Goal: Use online tool/utility: Utilize a website feature to perform a specific function

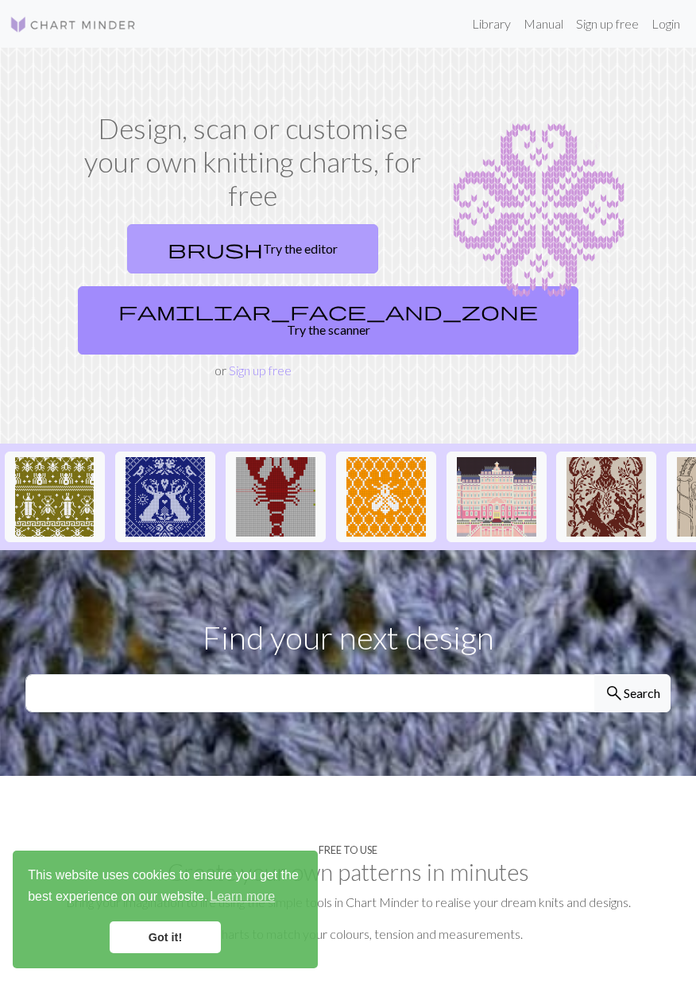
click at [259, 238] on link "brush Try the editor" at bounding box center [252, 248] width 251 height 49
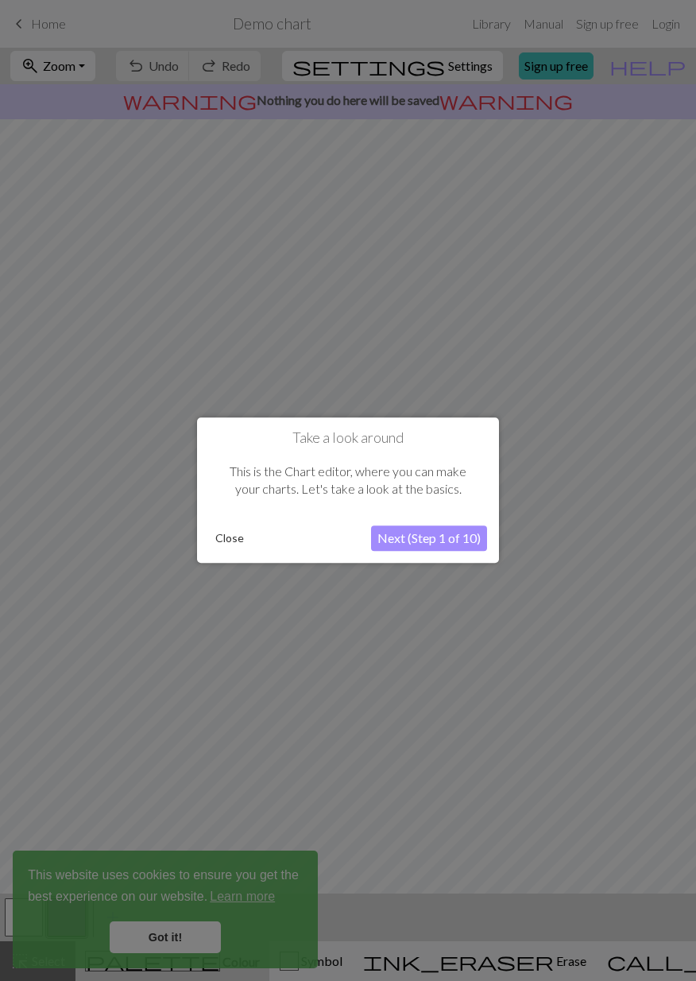
click at [425, 552] on button "Next (Step 1 of 10)" at bounding box center [429, 538] width 116 height 25
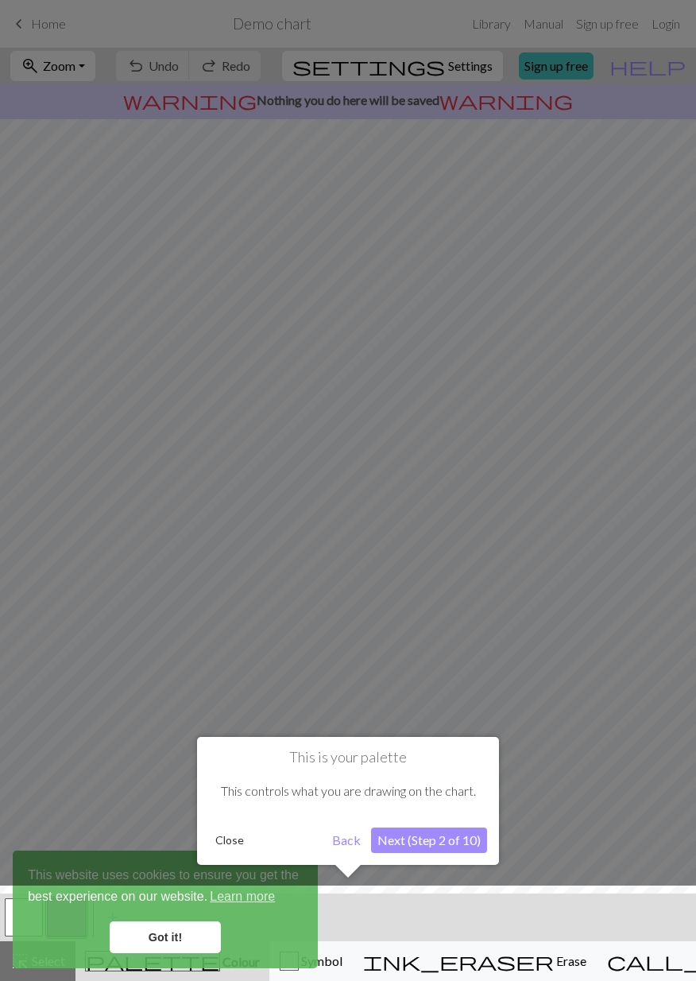
click at [420, 833] on button "Next (Step 2 of 10)" at bounding box center [429, 839] width 116 height 25
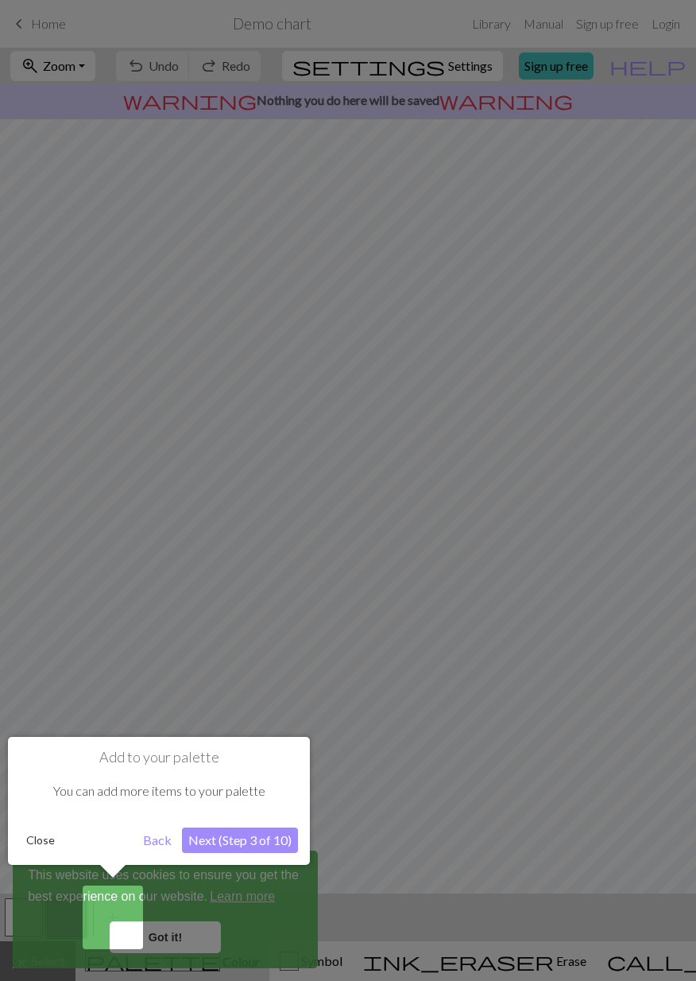
click at [238, 847] on button "Next (Step 3 of 10)" at bounding box center [240, 839] width 116 height 25
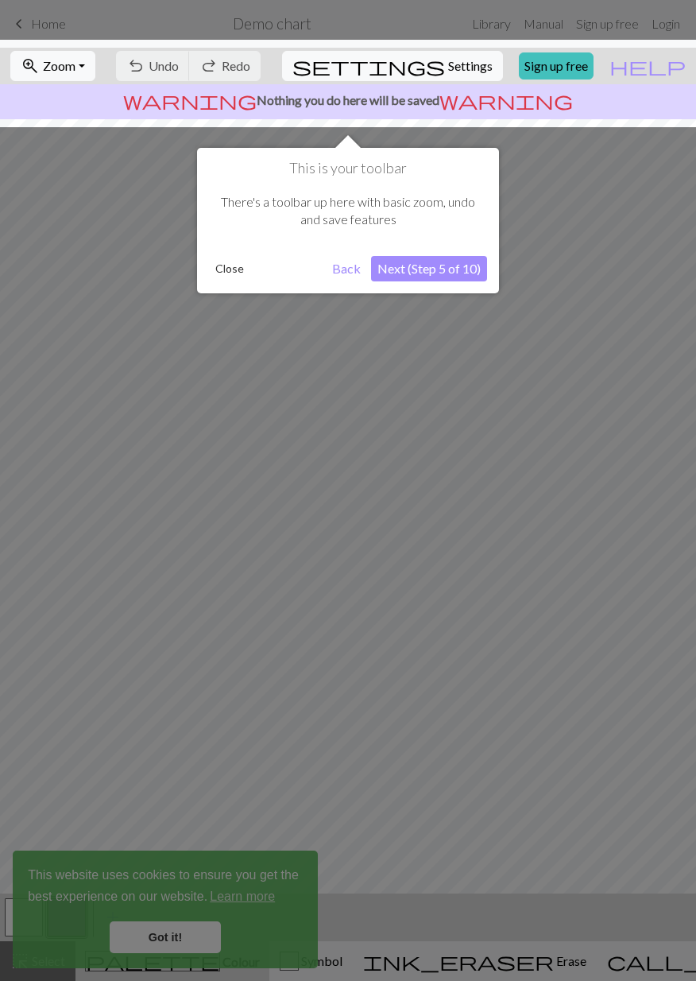
click at [407, 269] on button "Next (Step 5 of 10)" at bounding box center [429, 268] width 116 height 25
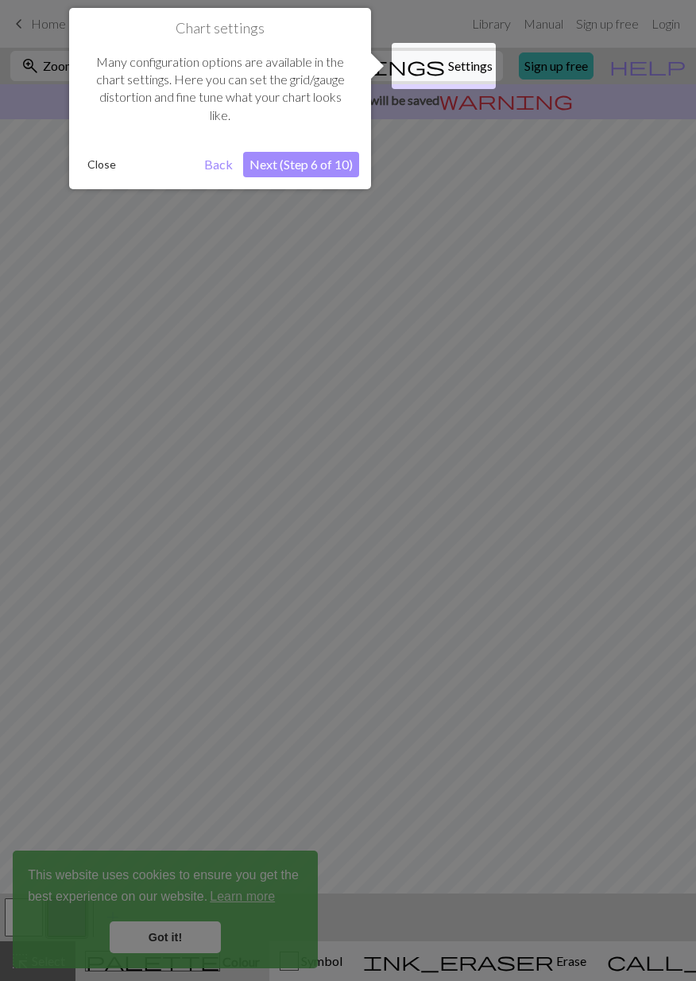
click at [319, 166] on button "Next (Step 6 of 10)" at bounding box center [301, 164] width 116 height 25
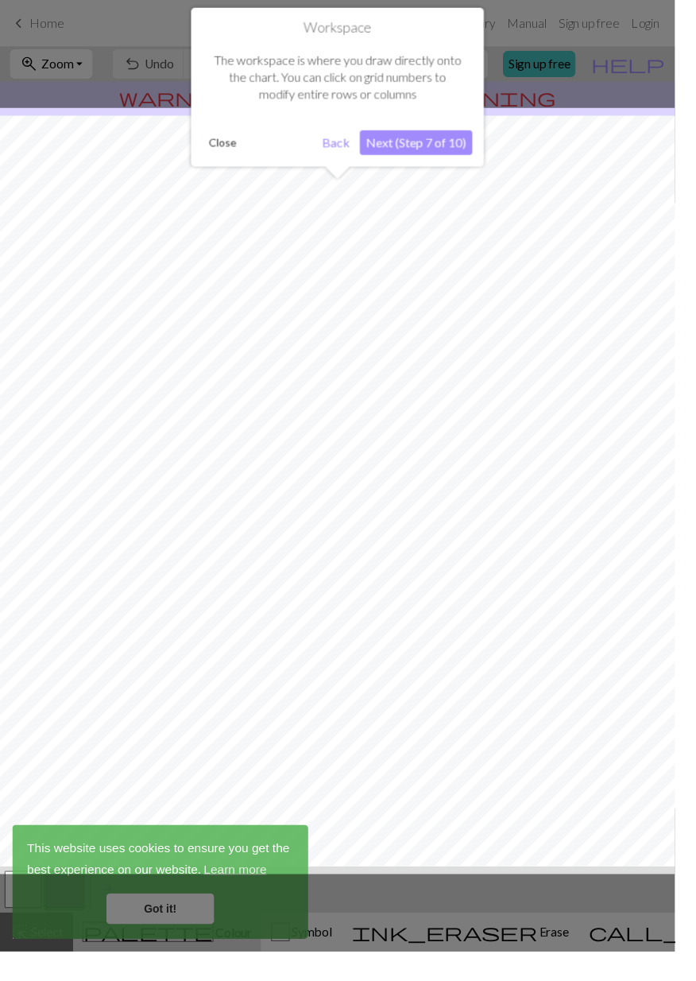
click at [436, 141] on button "Next (Step 7 of 10)" at bounding box center [429, 146] width 116 height 25
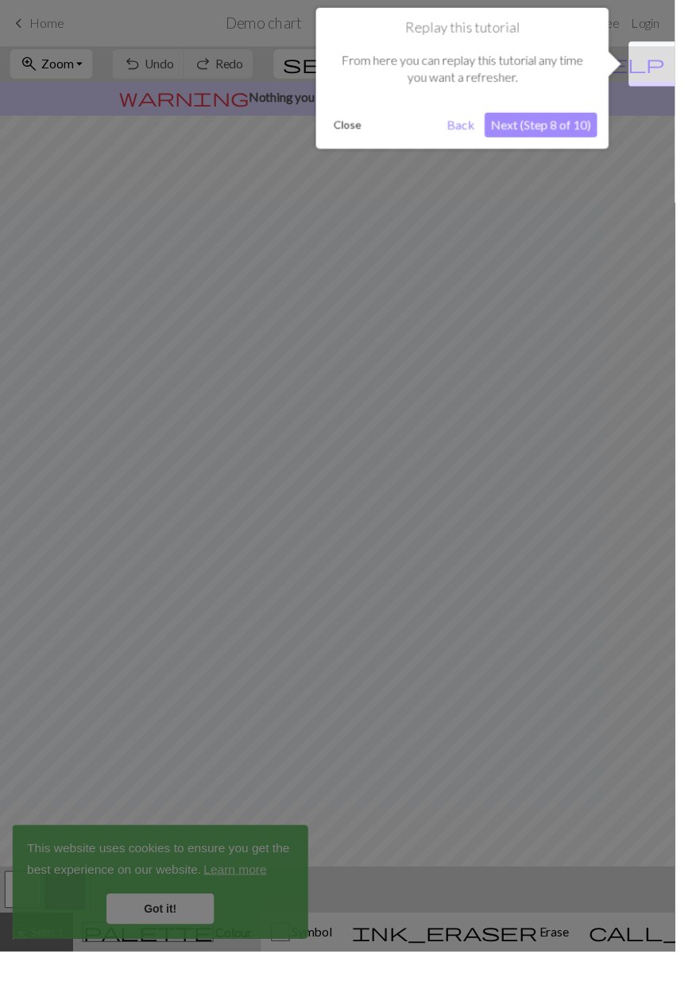
click at [559, 122] on button "Next (Step 8 of 10)" at bounding box center [558, 128] width 116 height 25
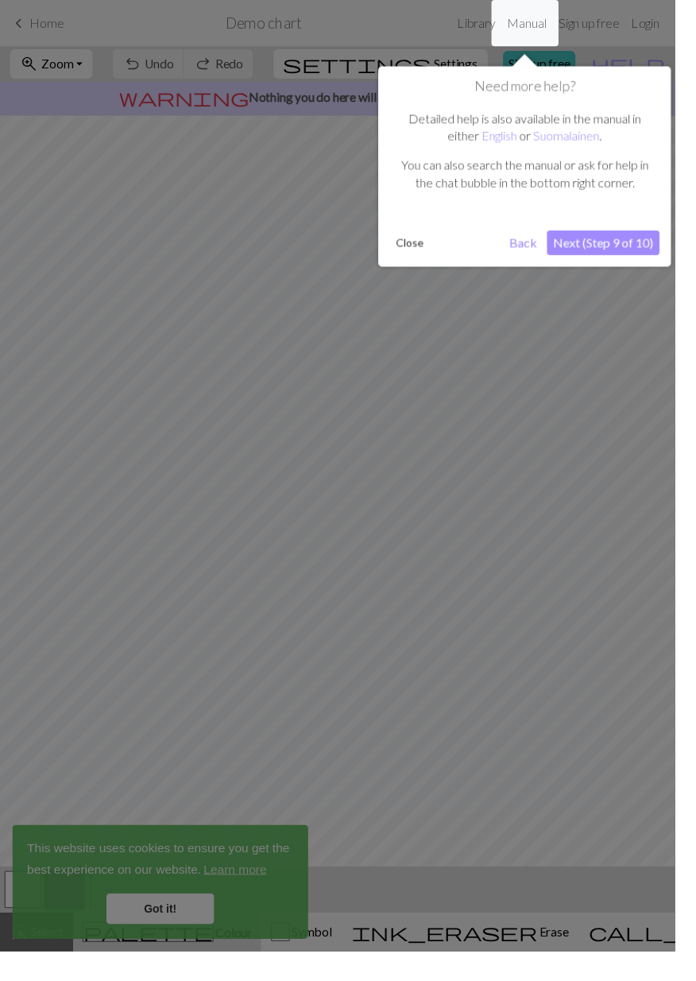
click at [636, 251] on button "Next (Step 9 of 10)" at bounding box center [622, 250] width 116 height 25
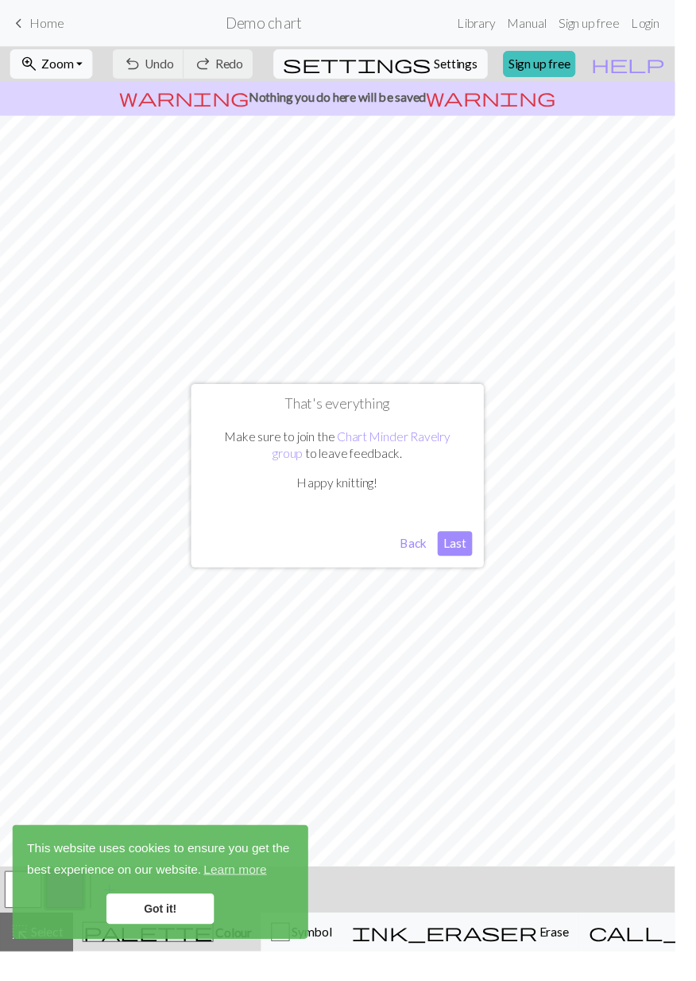
click at [479, 573] on button "Last" at bounding box center [470, 560] width 36 height 25
click at [463, 67] on span "Settings" at bounding box center [470, 65] width 45 height 19
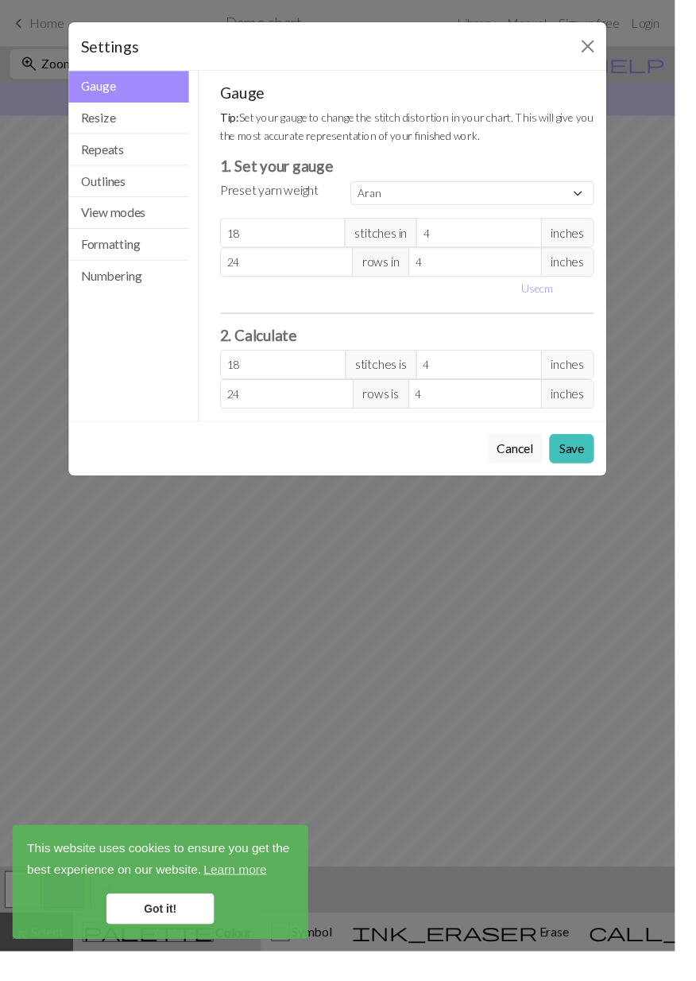
click at [445, 56] on div "Settings" at bounding box center [348, 48] width 555 height 50
click at [300, 200] on label "Preset yarn weight" at bounding box center [278, 196] width 102 height 19
click at [580, 189] on select "Custom Square Lace Light Fingering Fingering Sport Double knit Worsted Aran Bul…" at bounding box center [487, 199] width 251 height 25
click at [596, 193] on select "Custom Square Lace Light Fingering Fingering Sport Double knit Worsted Aran Bul…" at bounding box center [487, 199] width 251 height 25
click at [598, 193] on select "Custom Square Lace Light Fingering Fingering Sport Double knit Worsted Aran Bul…" at bounding box center [487, 199] width 251 height 25
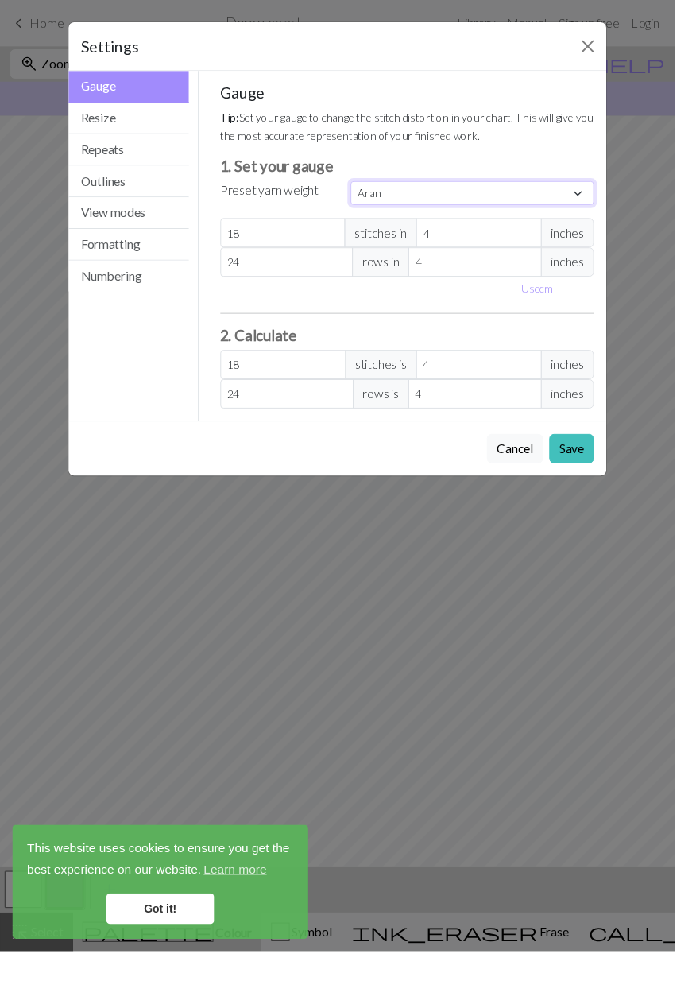
select select "dk"
type input "22"
type input "30"
type input "22"
type input "30"
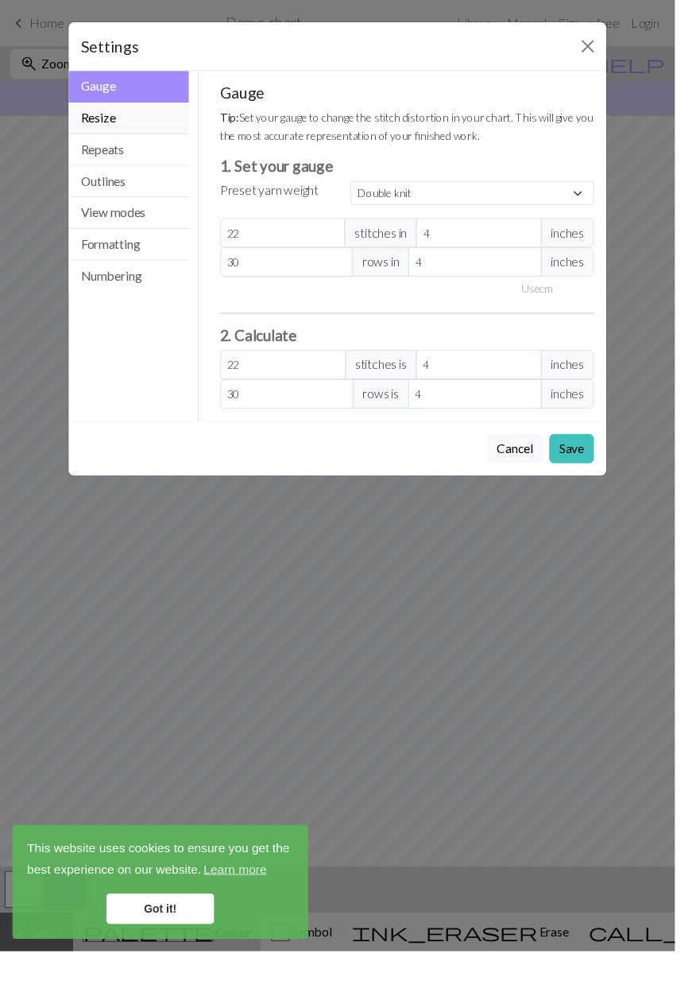
click at [133, 120] on button "Resize" at bounding box center [133, 122] width 124 height 33
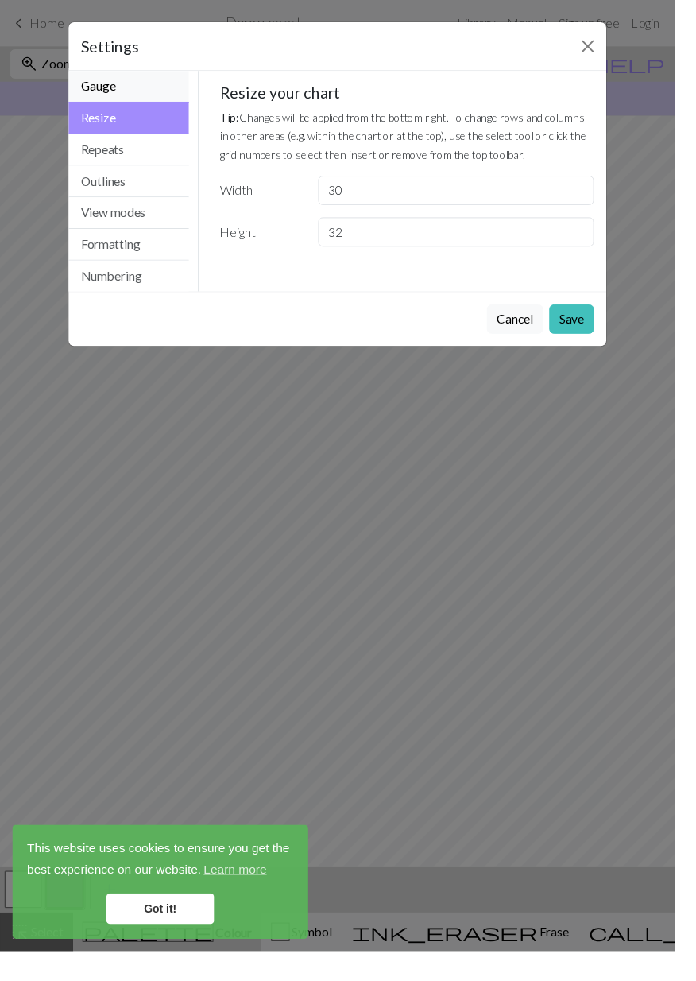
click at [121, 91] on button "Gauge" at bounding box center [133, 89] width 124 height 33
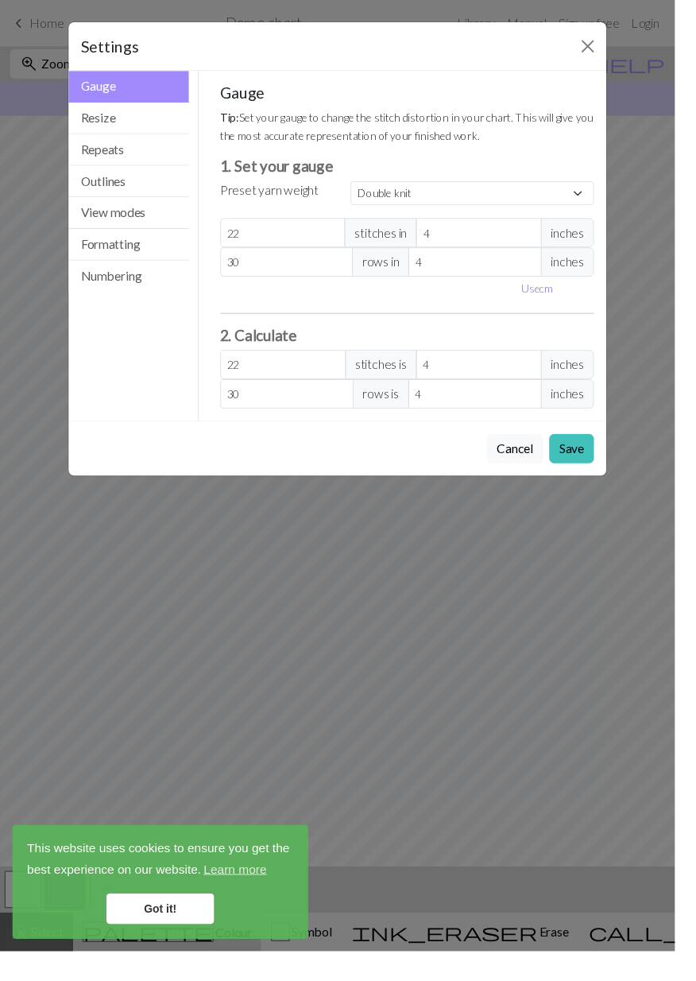
click at [563, 301] on button "Use cm" at bounding box center [554, 297] width 47 height 25
type input "10.16"
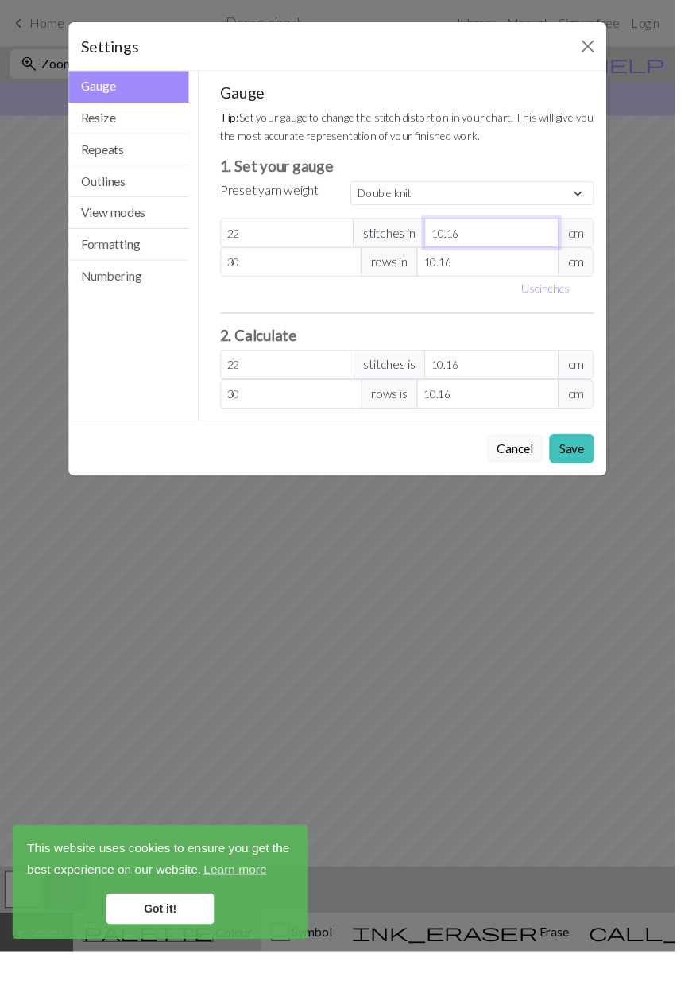
click at [510, 234] on input "10.16" at bounding box center [507, 240] width 138 height 30
type input "10.1"
select select "custom"
type input "22.13"
type input "10"
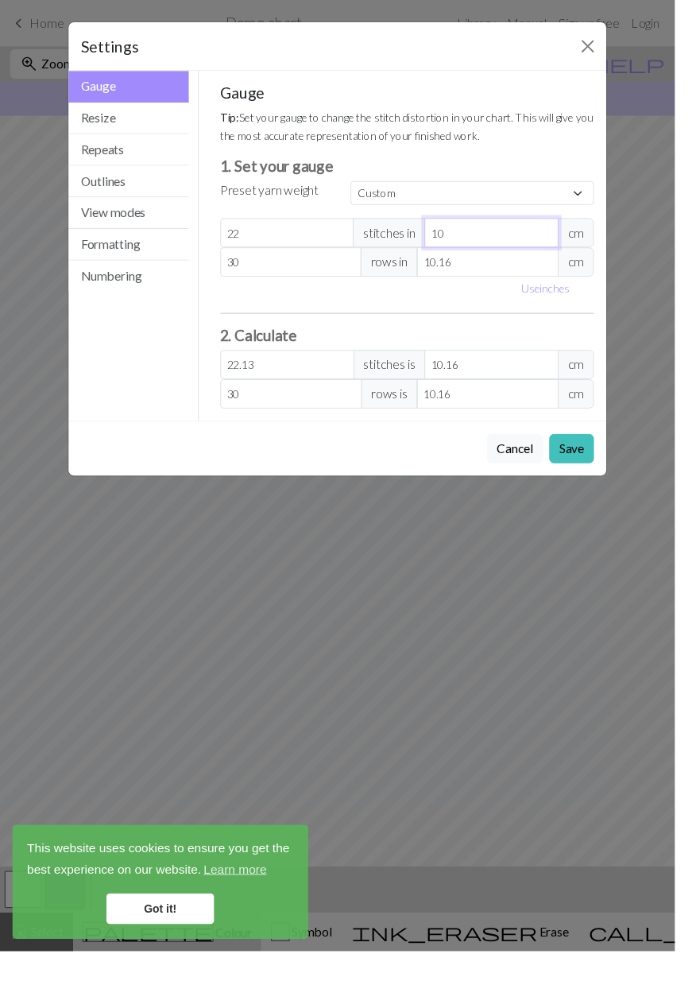
type input "22.35"
type input "1"
type input "223.52"
type input "2"
type input "111.76"
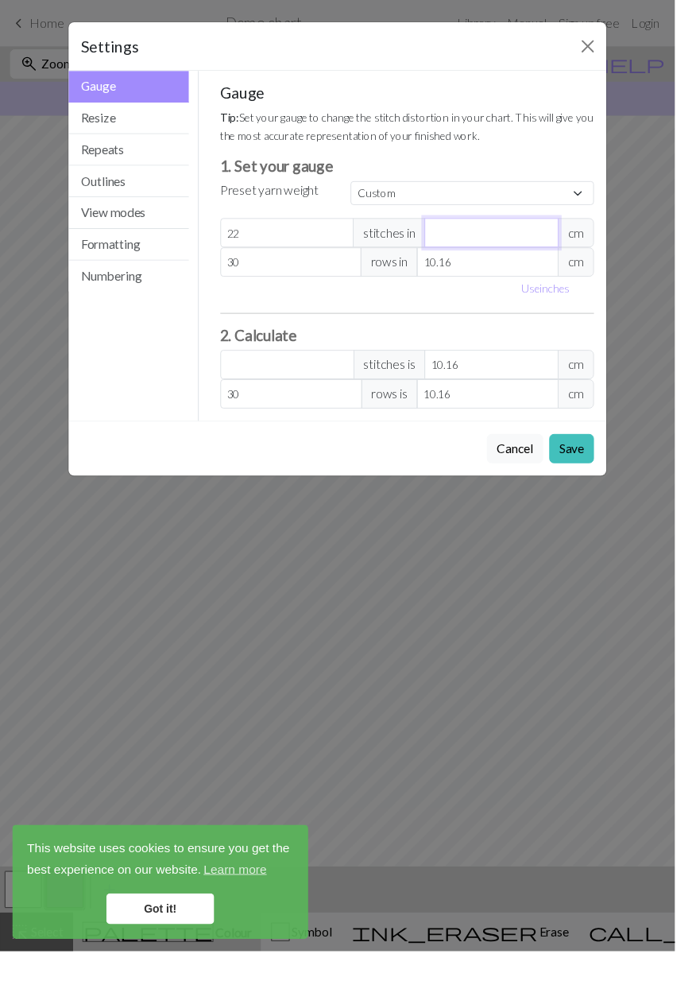
type input "1"
type input "223.52"
type input "10"
type input "22.35"
type input "10"
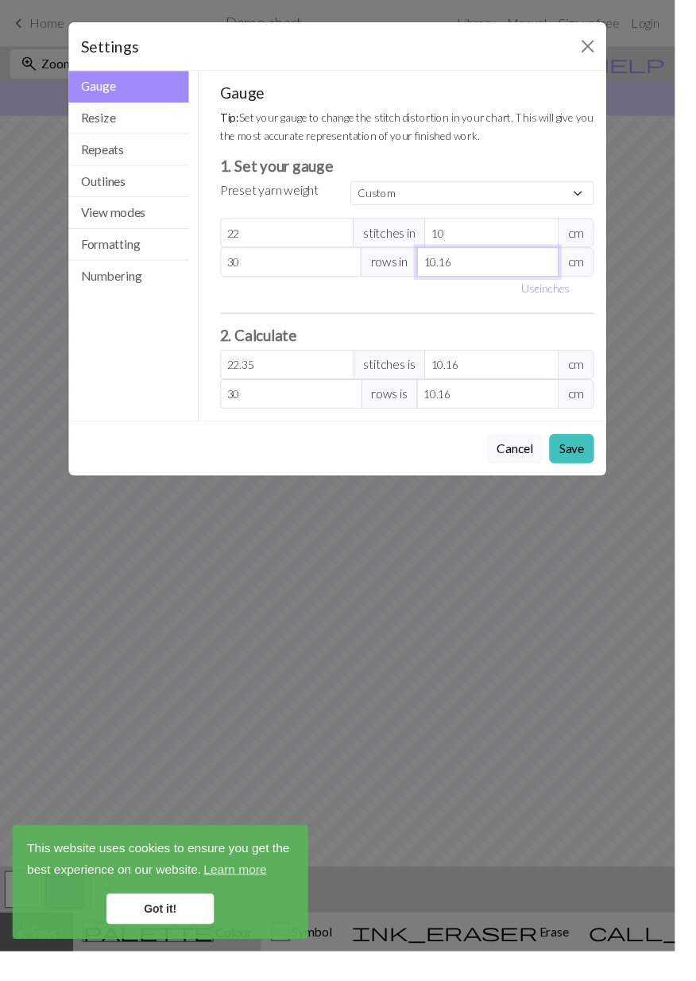
click at [517, 263] on input "10.16" at bounding box center [503, 270] width 146 height 30
click at [526, 265] on input "10.16" at bounding box center [503, 270] width 146 height 30
click at [492, 276] on input "10.16" at bounding box center [503, 270] width 146 height 30
click at [502, 272] on input "10.16" at bounding box center [503, 270] width 146 height 30
click at [541, 265] on input "10.16" at bounding box center [503, 270] width 146 height 30
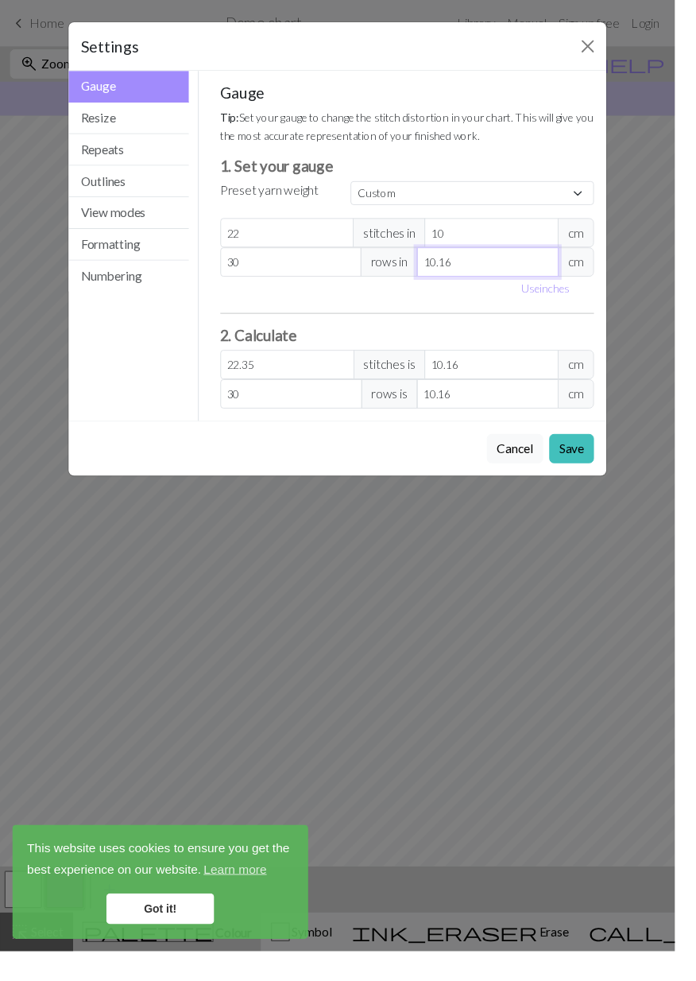
type input "10.1"
type input "30.18"
type input "10"
type input "30.48"
type input "10"
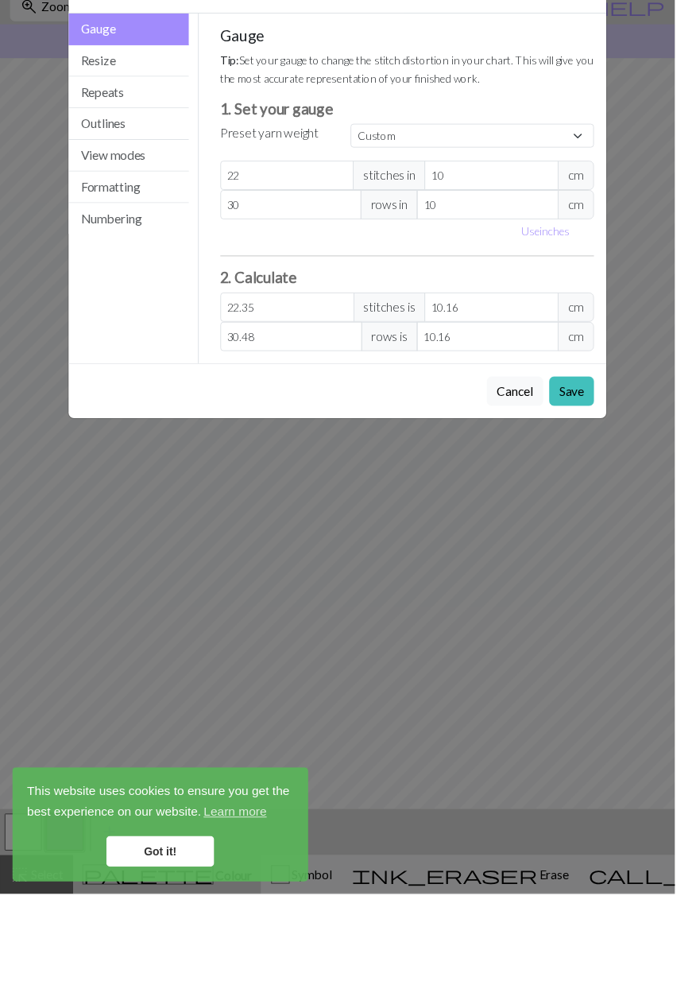
click at [480, 324] on div "Gauge Tip: Set your gauge to change the stitch distortion in your chart. This w…" at bounding box center [420, 253] width 386 height 335
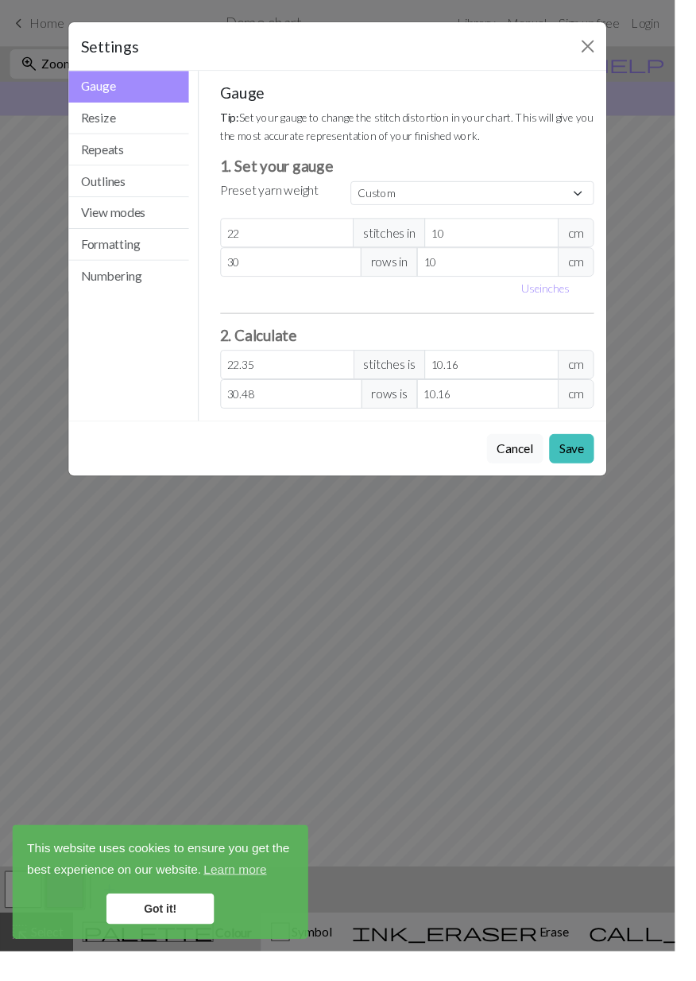
click at [604, 175] on h3 "1. Set your gauge" at bounding box center [420, 171] width 386 height 18
click at [613, 465] on button "Save" at bounding box center [590, 463] width 46 height 30
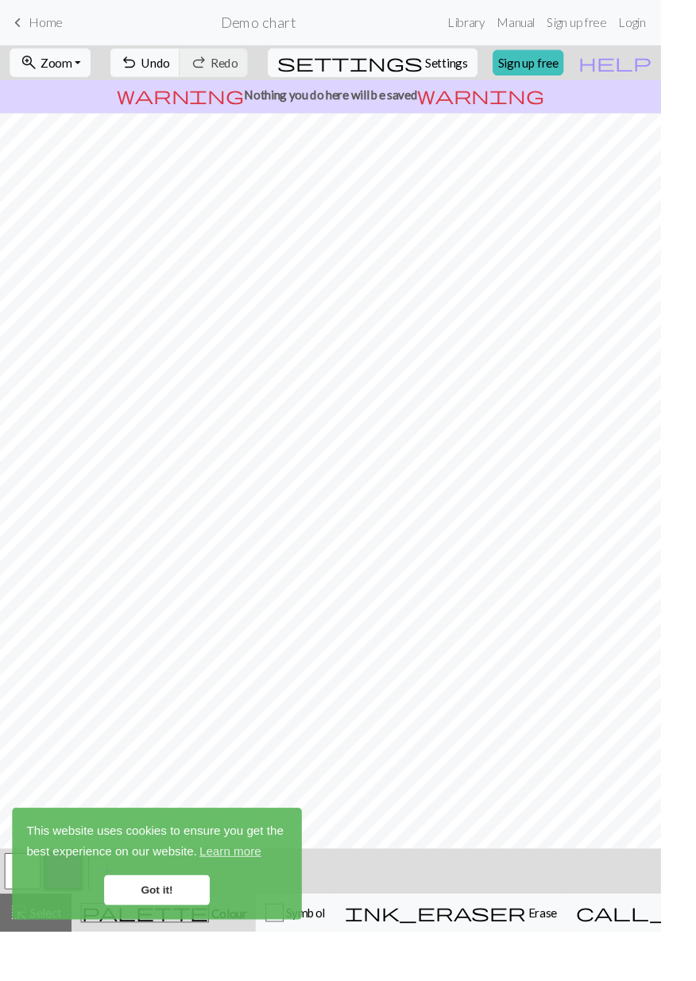
click at [26, 928] on button "button" at bounding box center [24, 917] width 38 height 38
click at [18, 906] on button "button" at bounding box center [24, 917] width 38 height 38
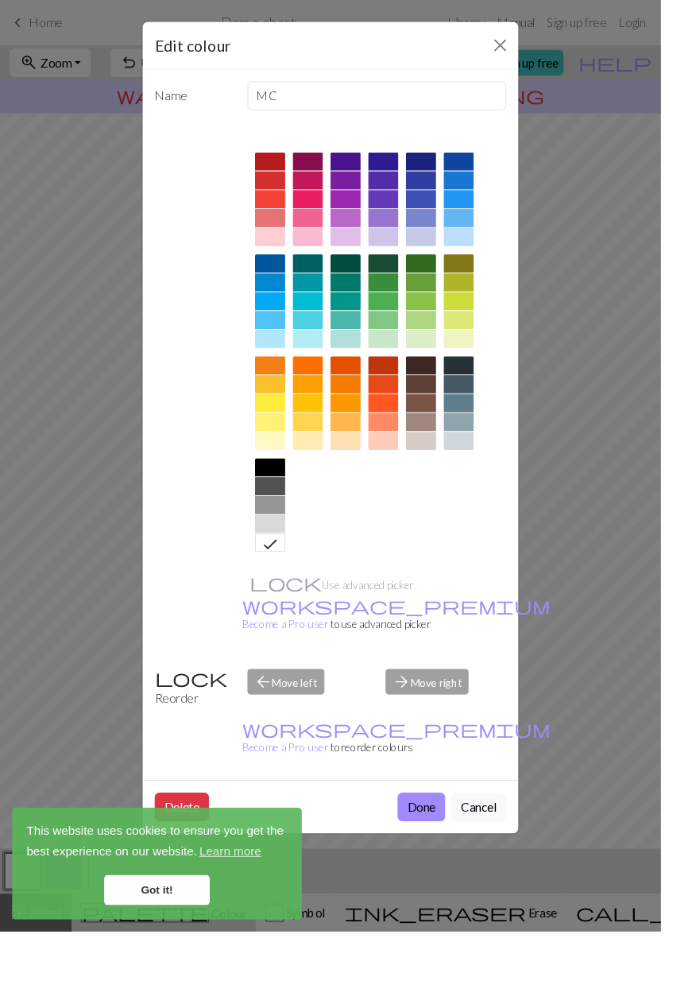
click at [105, 924] on div "Edit colour Name MC Use advanced picker workspace_premium Become a Pro user to …" at bounding box center [348, 490] width 696 height 981
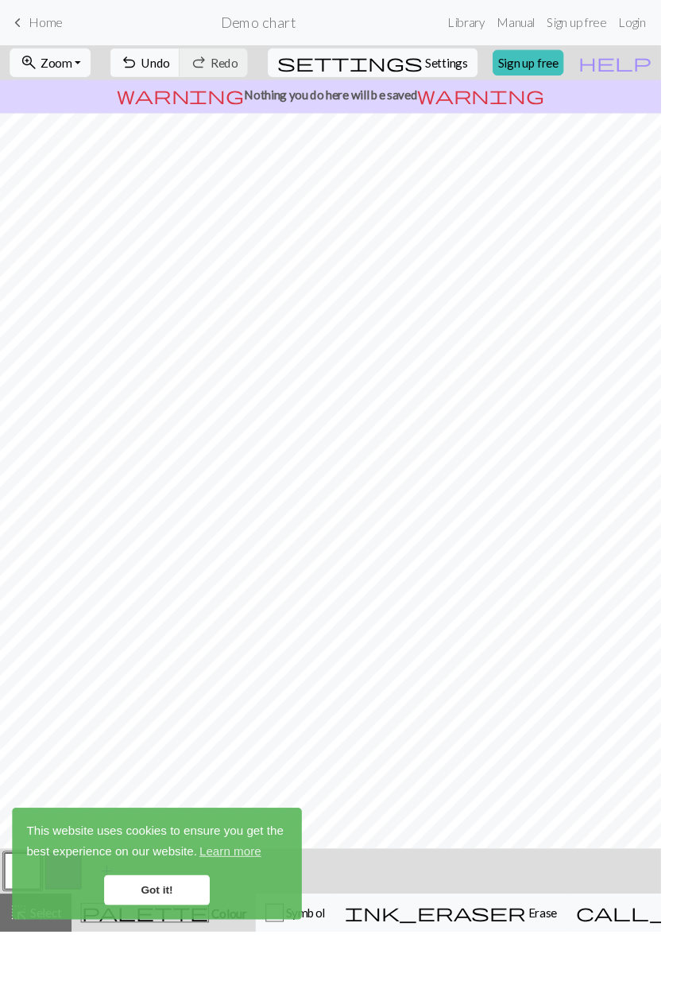
click at [94, 919] on button "add Add a colour" at bounding box center [113, 917] width 40 height 40
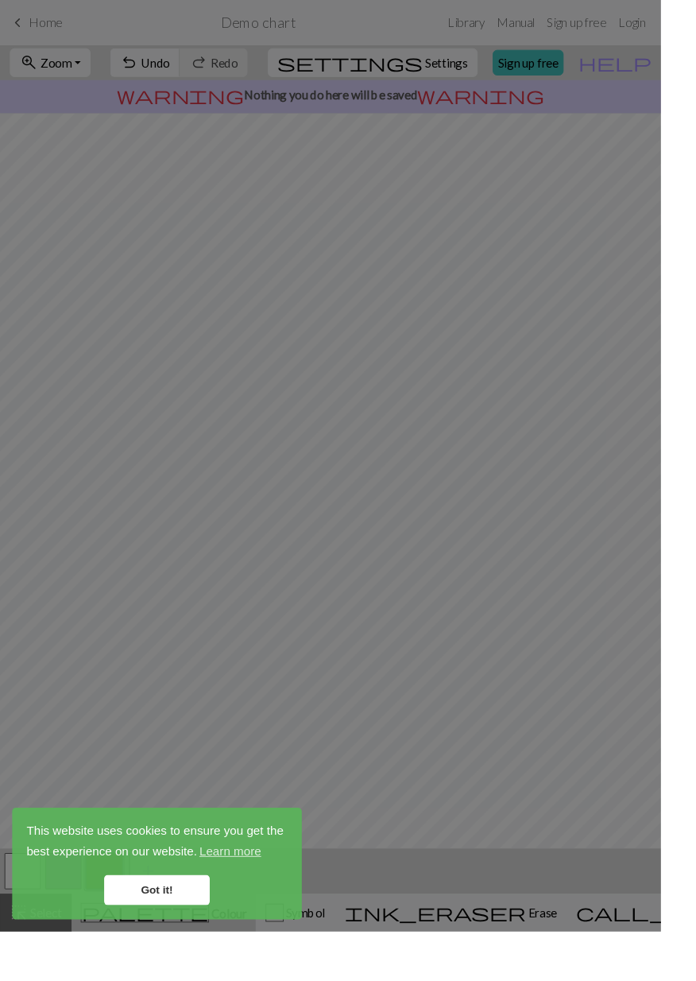
click at [110, 917] on div "Edit colour Name CC2 Use advanced picker workspace_premium Become a Pro user to…" at bounding box center [348, 490] width 696 height 981
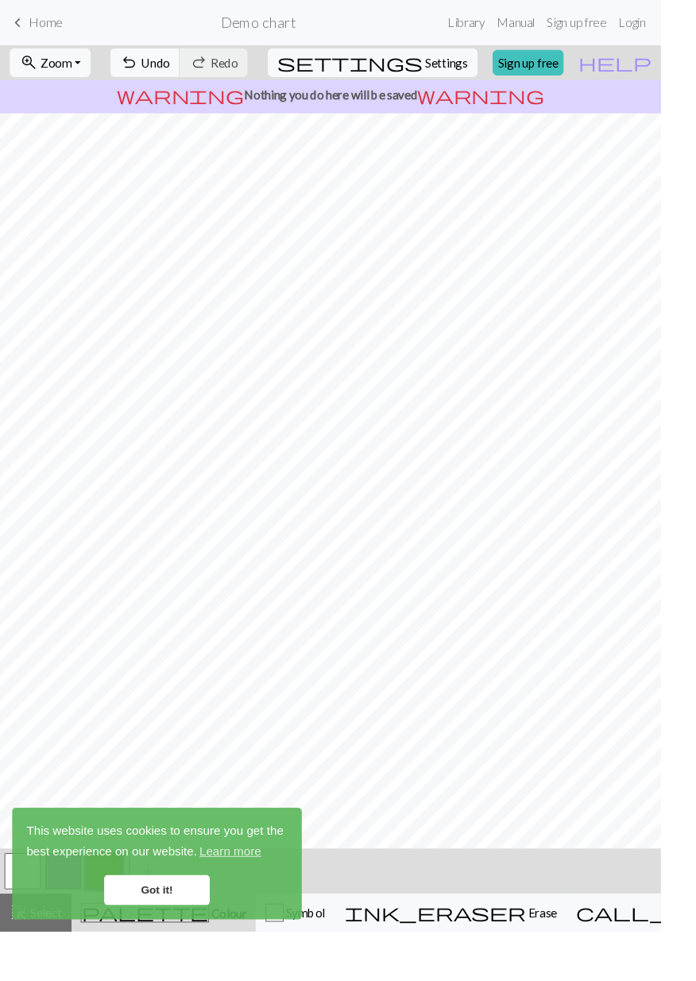
click at [113, 917] on button "button" at bounding box center [110, 917] width 38 height 38
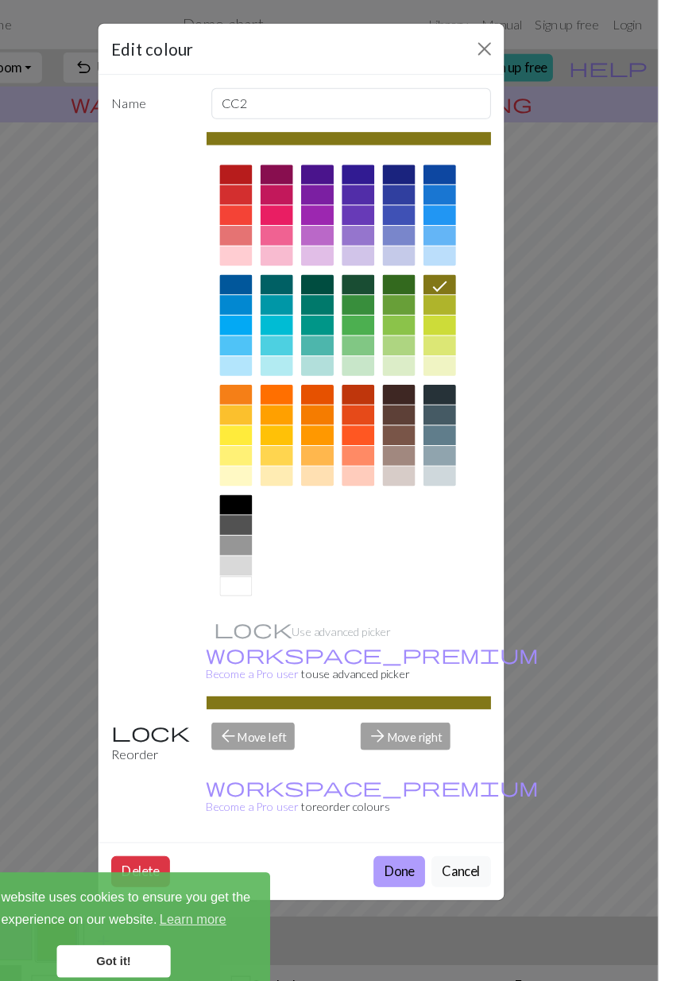
click at [464, 835] on button "Done" at bounding box center [444, 850] width 50 height 30
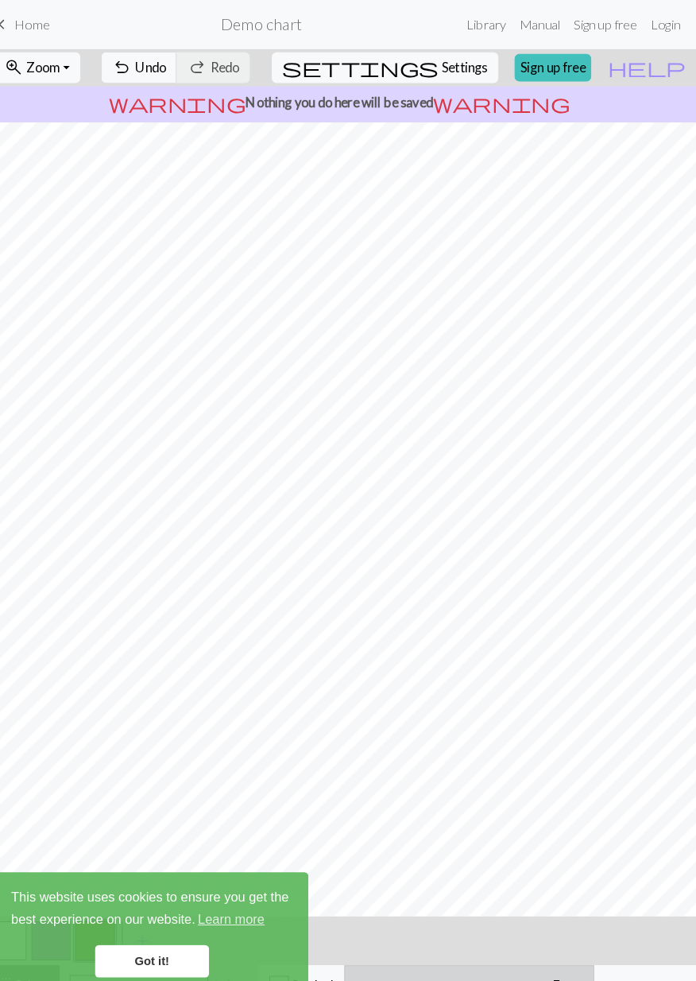
click at [554, 962] on span "Erase" at bounding box center [570, 960] width 33 height 15
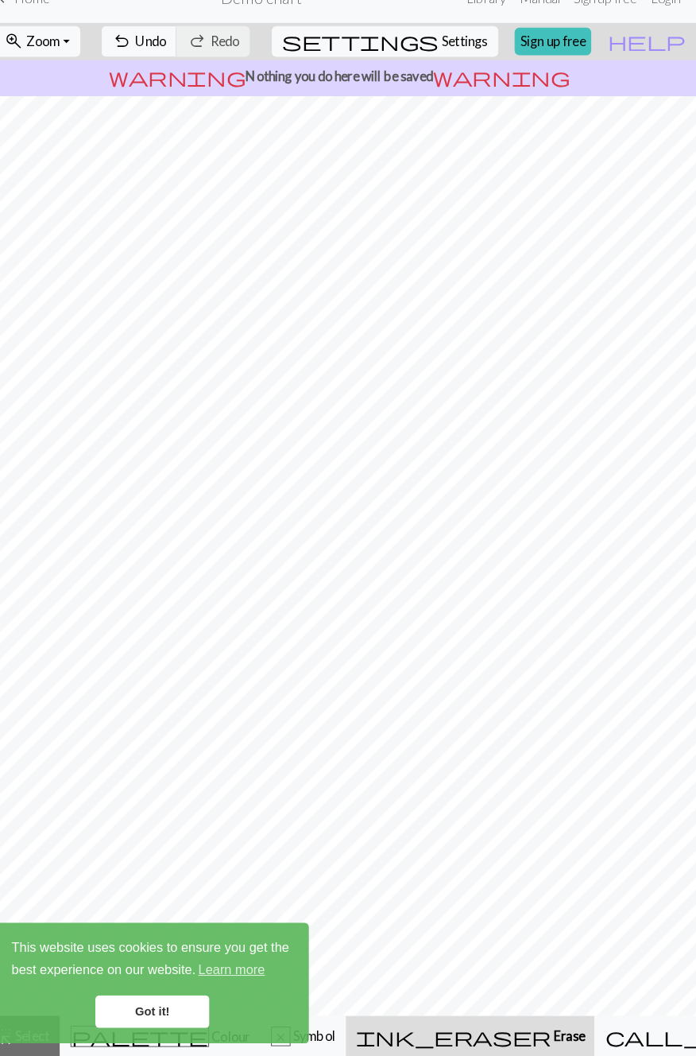
click at [172, 980] on link "Got it!" at bounding box center [165, 1012] width 111 height 32
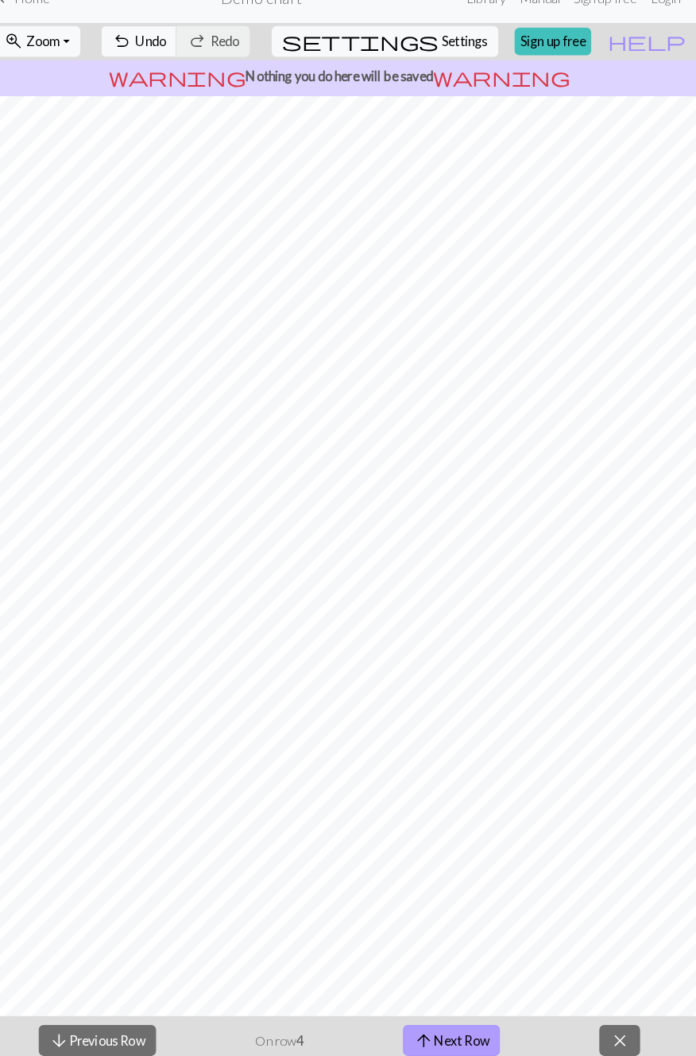
click at [471, 980] on button "arrow_upward Next Row" at bounding box center [457, 1040] width 95 height 30
click at [469, 980] on button "arrow_upward Next Row" at bounding box center [457, 1040] width 95 height 30
click at [467, 980] on button "arrow_upward Next Row" at bounding box center [457, 1040] width 95 height 30
click at [465, 980] on button "arrow_upward Next Row" at bounding box center [457, 1040] width 95 height 30
click at [456, 980] on button "arrow_upward Next Row" at bounding box center [457, 1040] width 95 height 30
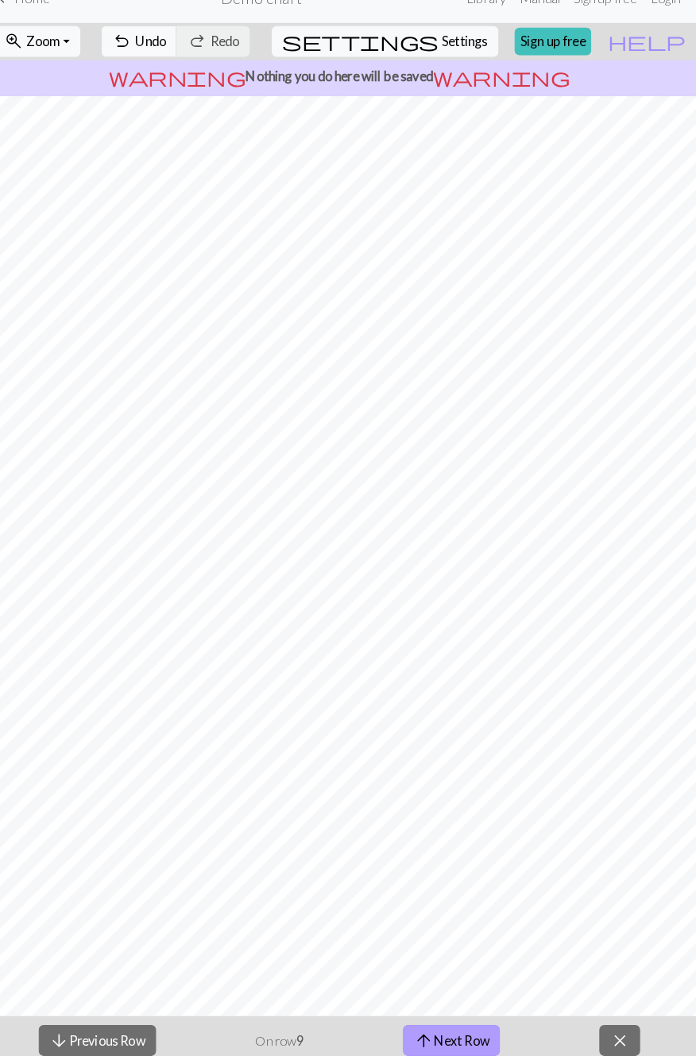
click at [450, 980] on button "arrow_upward Next Row" at bounding box center [457, 1040] width 95 height 30
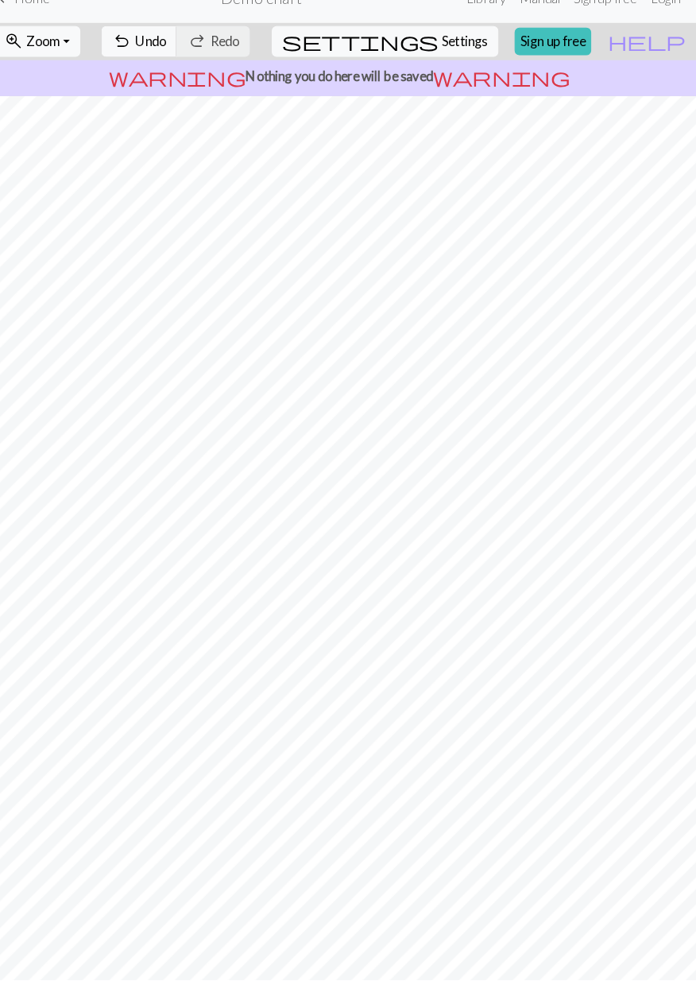
click at [658, 41] on nav "keyboard_arrow_left Home Demo chart Library Manual Sign up free Login" at bounding box center [348, 24] width 696 height 48
